Goal: Download file/media

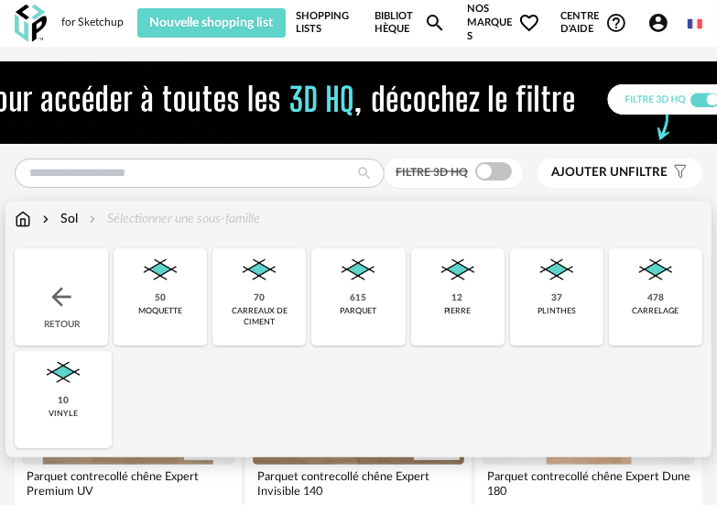
click at [359, 283] on img at bounding box center [358, 270] width 44 height 44
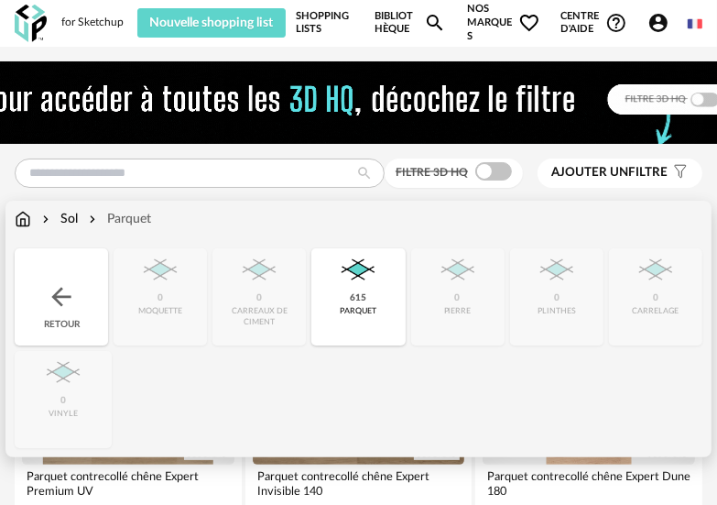
click at [360, 298] on div "615" at bounding box center [358, 298] width 16 height 12
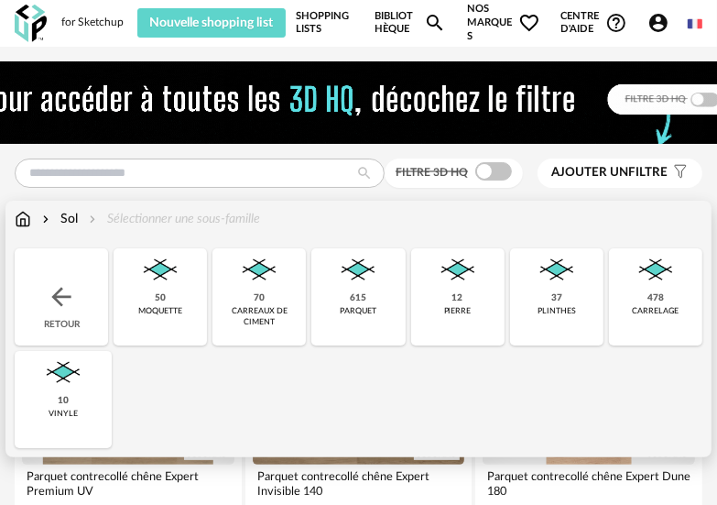
click at [69, 381] on img at bounding box center [63, 373] width 44 height 44
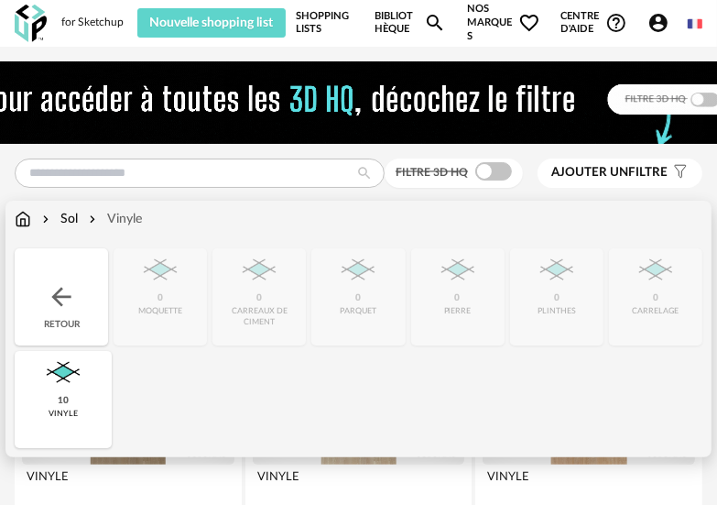
click at [71, 409] on div "vinyle" at bounding box center [63, 414] width 29 height 10
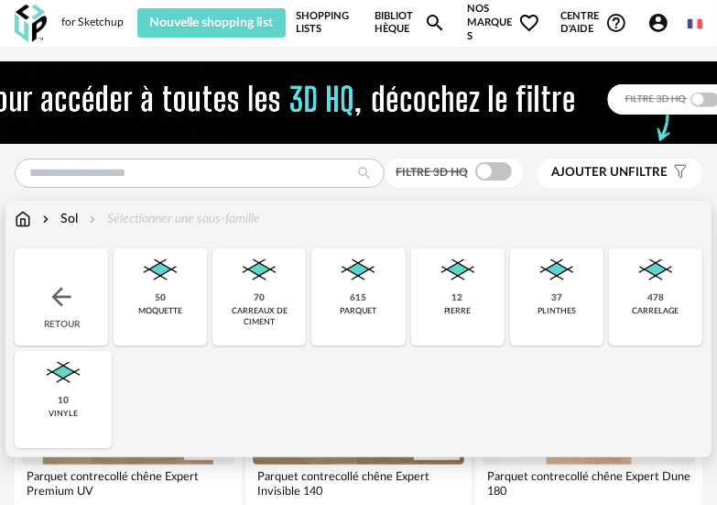
click at [349, 277] on img at bounding box center [358, 270] width 44 height 44
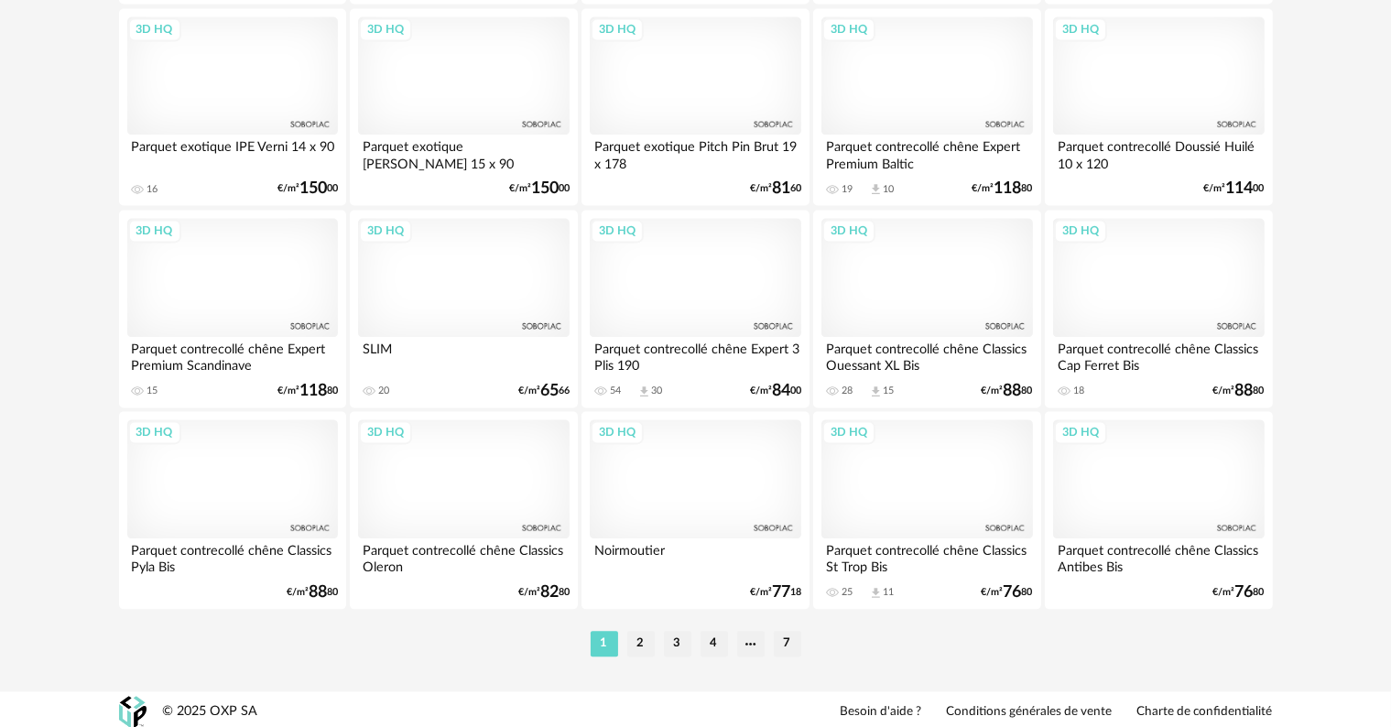
scroll to position [3779, 0]
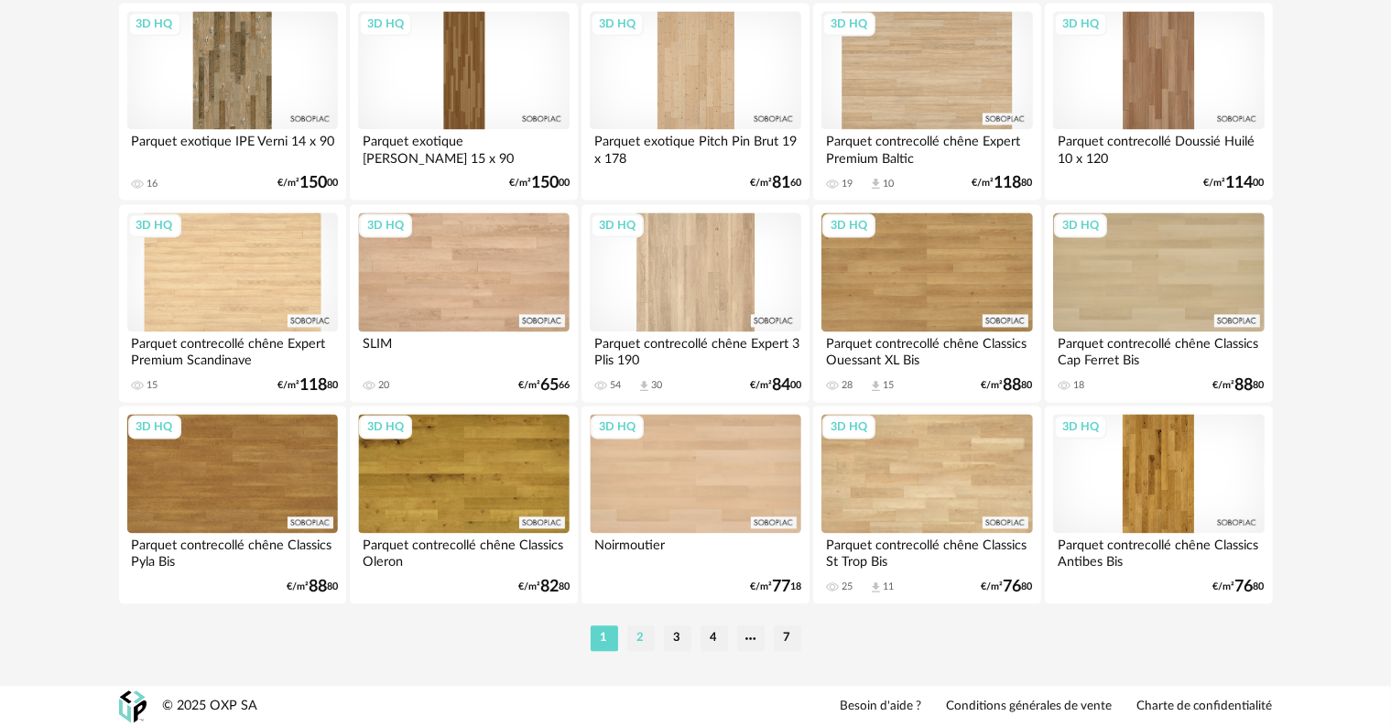
click at [649, 504] on li "2" at bounding box center [640, 639] width 27 height 26
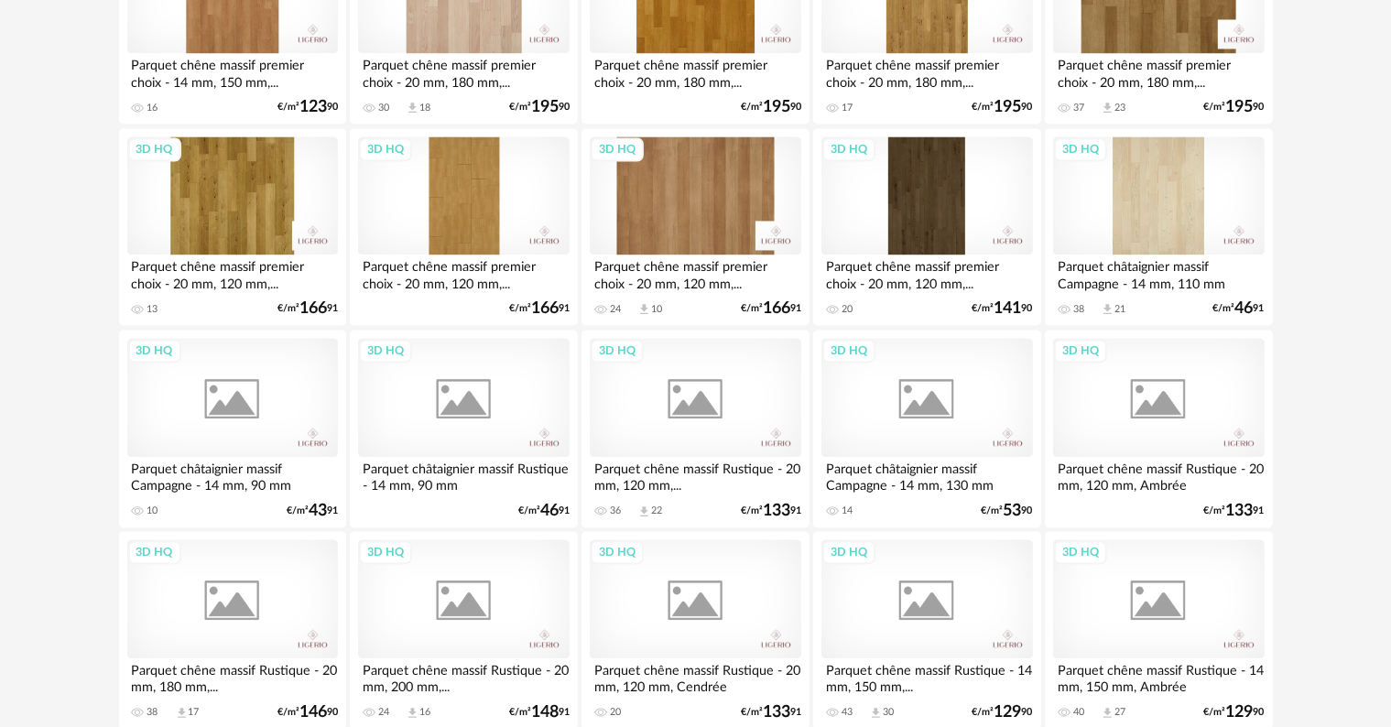
scroll to position [3779, 0]
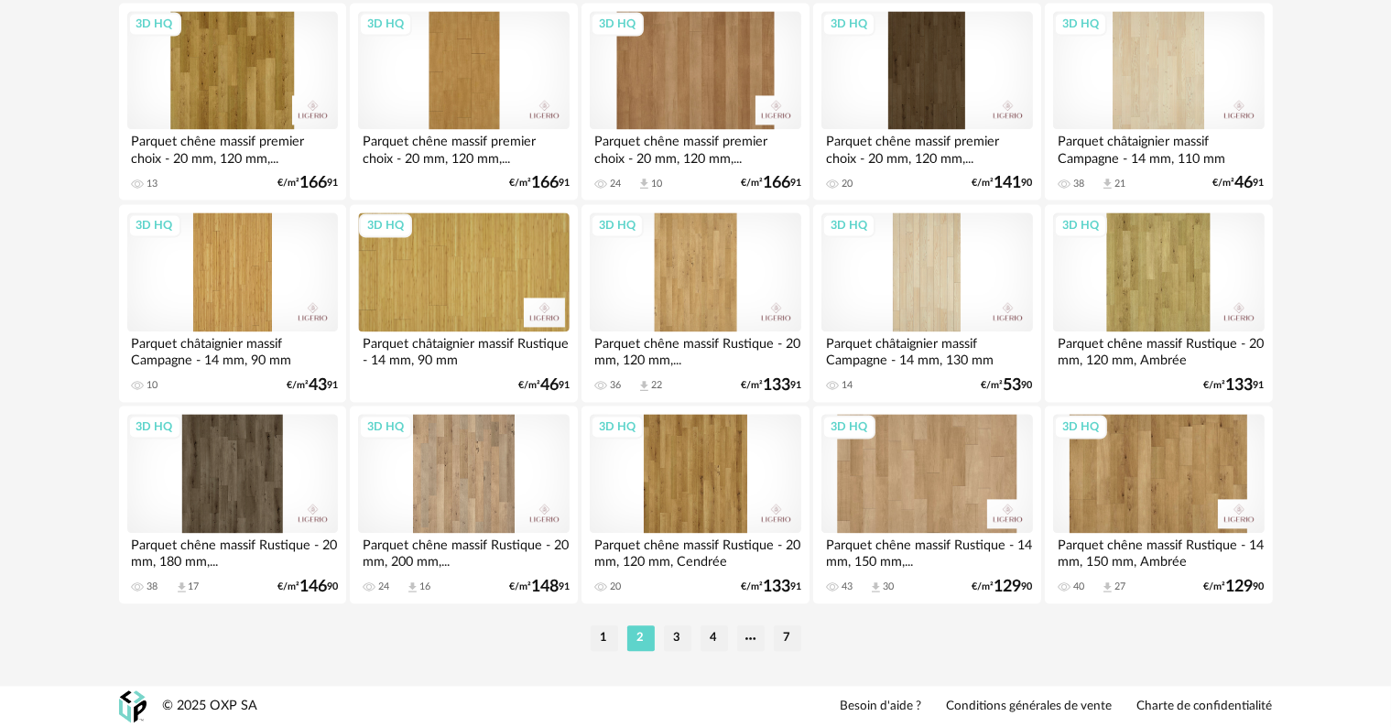
click at [248, 456] on div "3D HQ" at bounding box center [232, 473] width 211 height 119
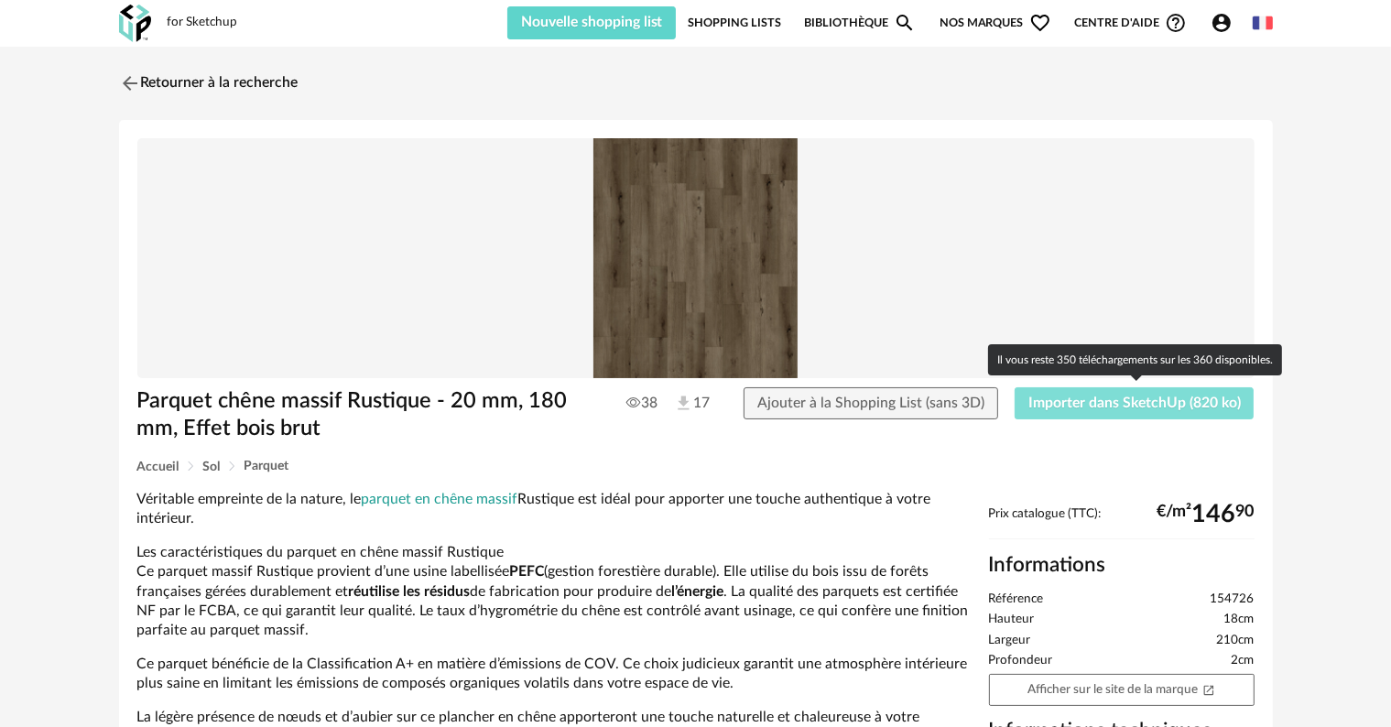
click at [716, 403] on span "Importer dans SketchUp (820 ko)" at bounding box center [1135, 403] width 213 height 15
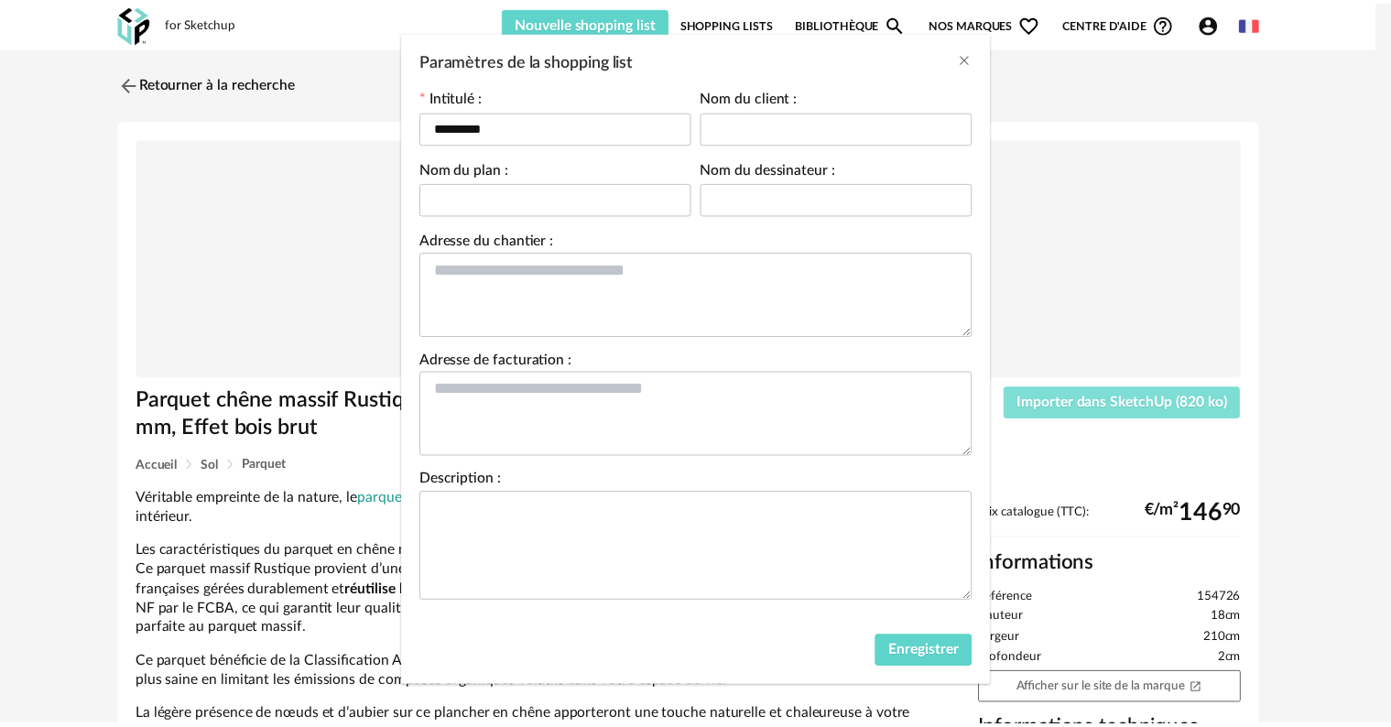
scroll to position [83, 0]
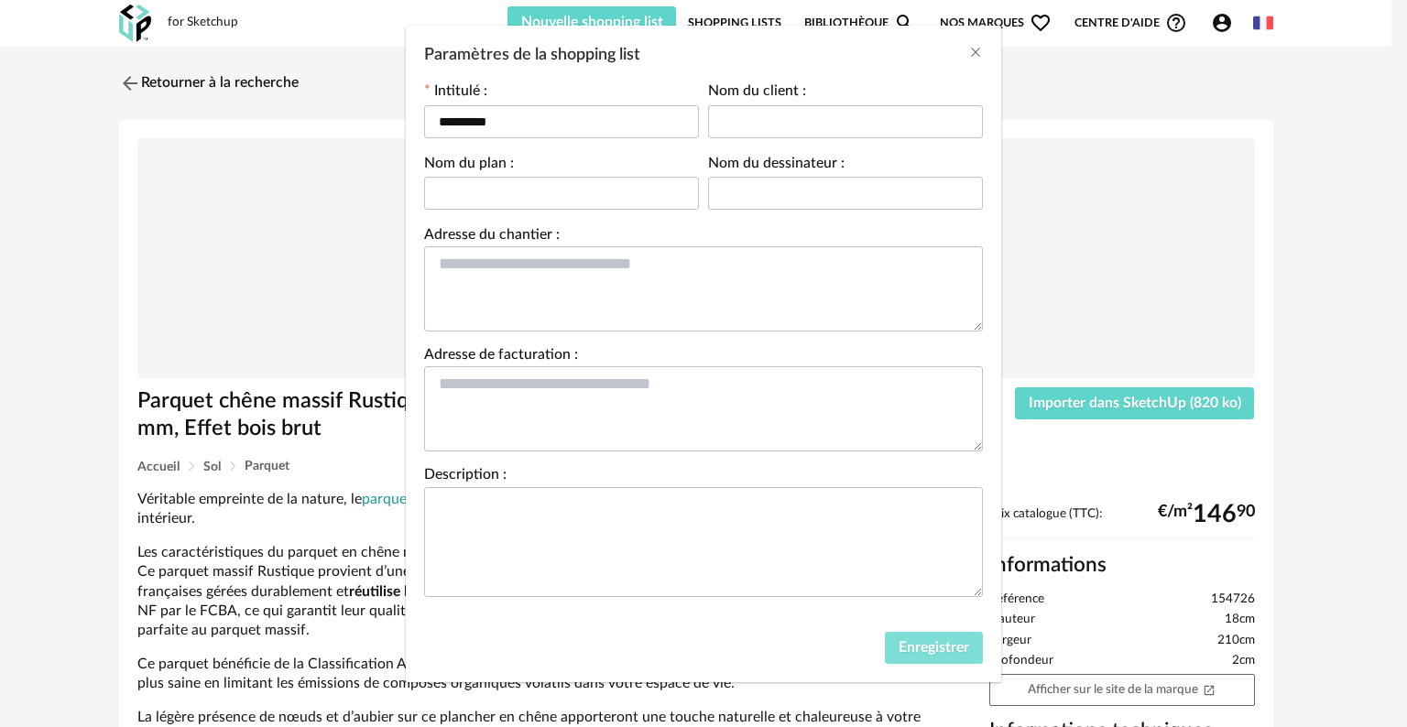
click at [716, 504] on button "Enregistrer" at bounding box center [934, 648] width 98 height 33
